Goal: Find specific page/section: Find specific page/section

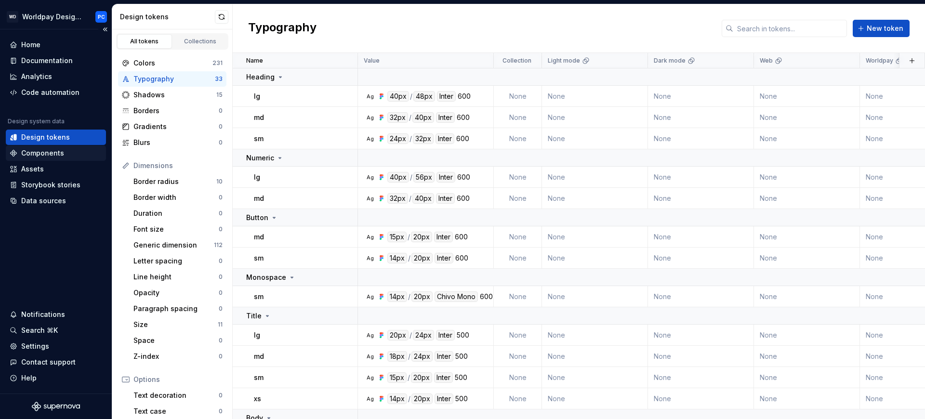
click at [51, 153] on div "Components" at bounding box center [42, 153] width 43 height 10
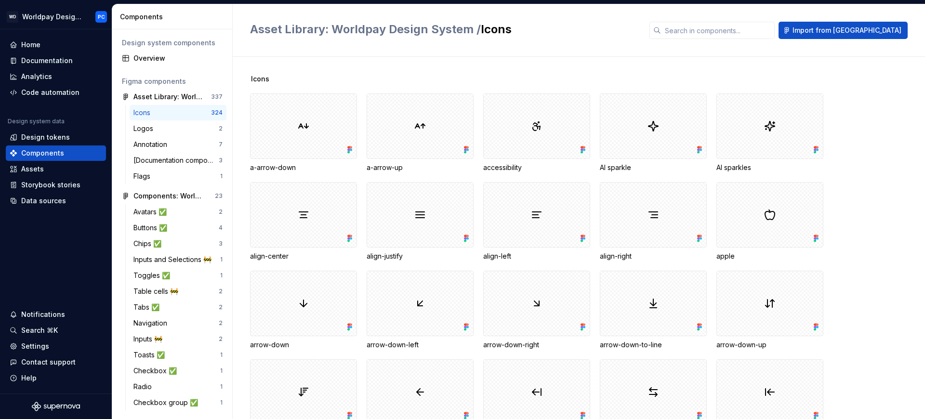
click at [181, 112] on div "Icons" at bounding box center [172, 113] width 78 height 10
click at [398, 168] on div "a-arrow-up" at bounding box center [420, 168] width 107 height 10
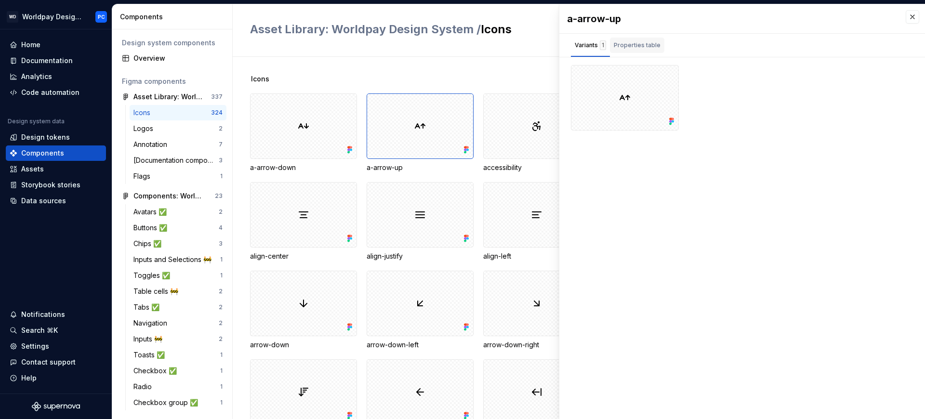
click at [633, 45] on div "Properties table" at bounding box center [637, 45] width 47 height 10
click at [580, 43] on div "Variants 1" at bounding box center [590, 45] width 31 height 10
click at [398, 229] on div at bounding box center [420, 215] width 107 height 66
click at [916, 16] on button "button" at bounding box center [912, 16] width 13 height 13
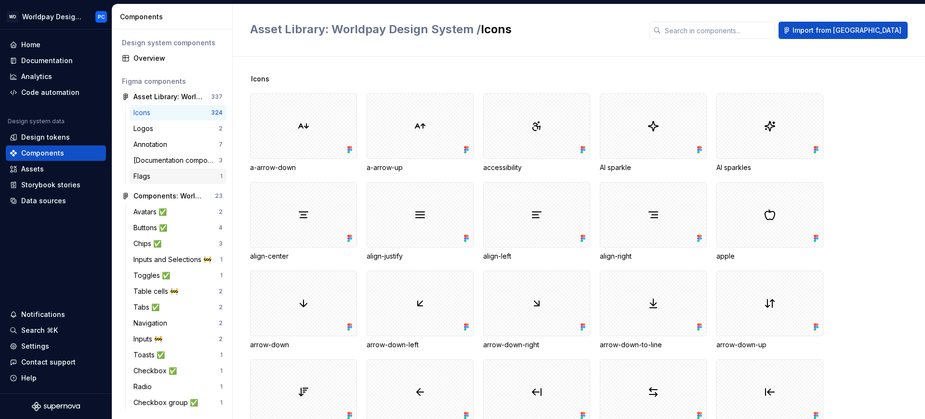
click at [167, 178] on div "Flags" at bounding box center [176, 177] width 87 height 10
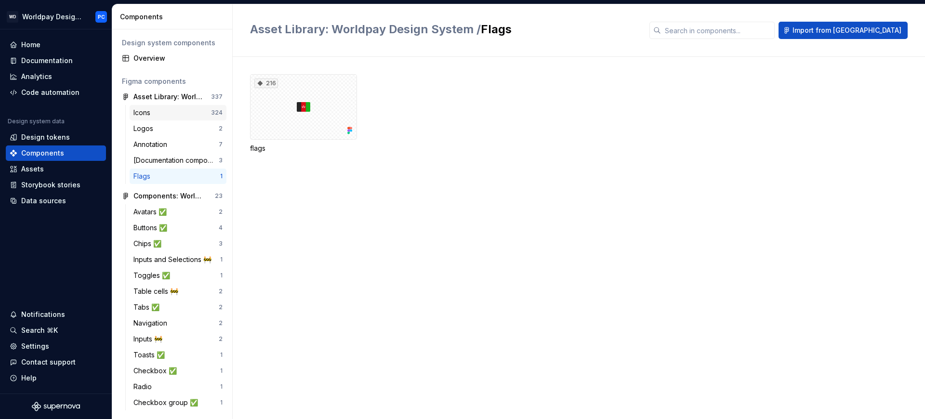
click at [183, 110] on div "Icons" at bounding box center [172, 113] width 78 height 10
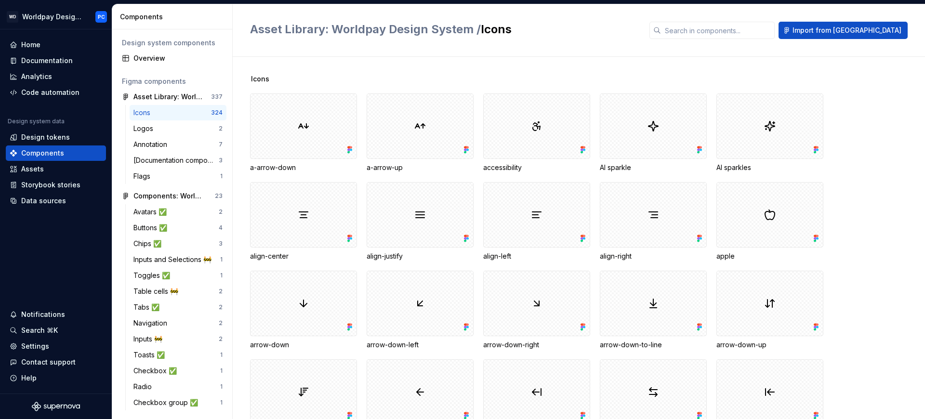
click at [625, 256] on div "align-right" at bounding box center [653, 256] width 107 height 10
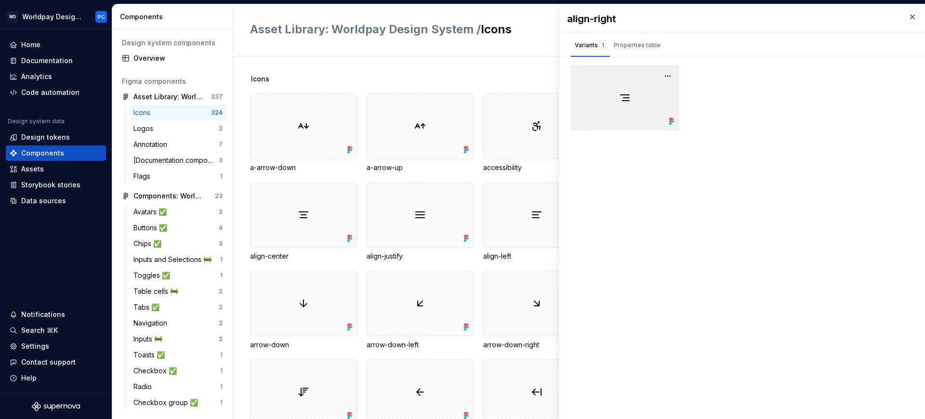
click at [641, 97] on div at bounding box center [625, 98] width 108 height 66
click at [664, 74] on button "button" at bounding box center [667, 75] width 13 height 13
click at [834, 77] on div at bounding box center [742, 98] width 343 height 66
click at [631, 39] on div "Properties table" at bounding box center [637, 45] width 54 height 15
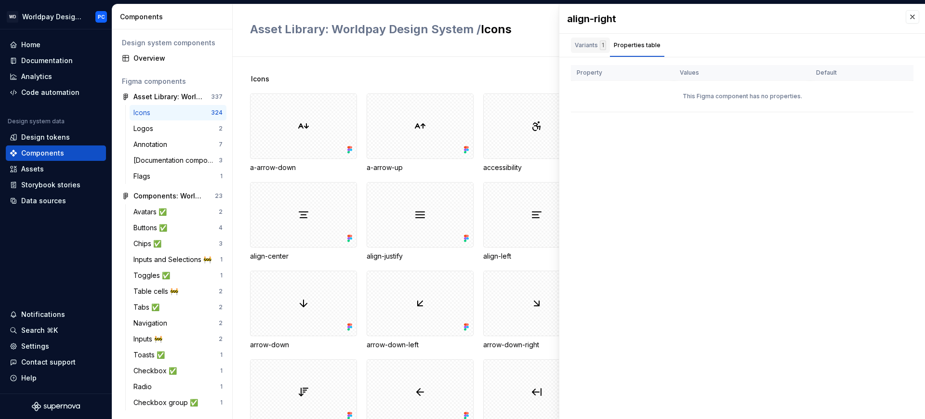
click at [584, 42] on div "Variants 1" at bounding box center [590, 45] width 31 height 10
click at [911, 17] on button "button" at bounding box center [912, 16] width 13 height 13
